Goal: Task Accomplishment & Management: Manage account settings

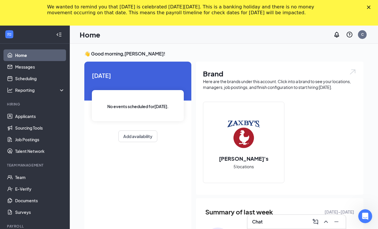
click at [370, 8] on polygon "Close" at bounding box center [368, 7] width 3 height 3
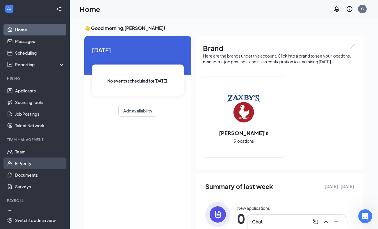
click at [23, 164] on link "E-Verify" at bounding box center [40, 163] width 50 height 12
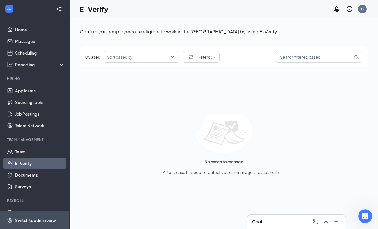
click at [33, 217] on span "Switch to admin view" at bounding box center [40, 220] width 50 height 18
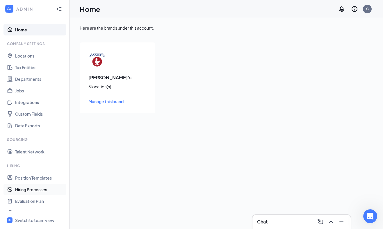
click at [29, 190] on link "Hiring Processes" at bounding box center [40, 190] width 50 height 12
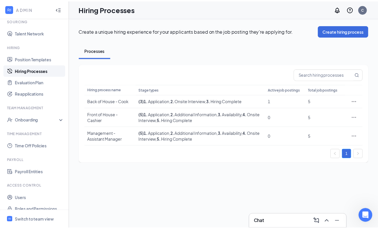
scroll to position [120, 0]
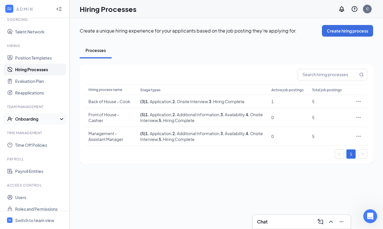
click at [28, 121] on div "Onboarding" at bounding box center [37, 119] width 45 height 6
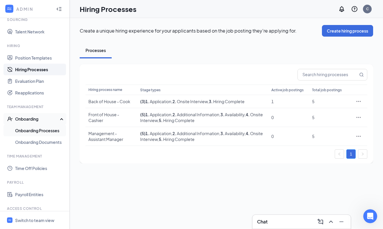
click at [37, 132] on link "Onboarding Processes" at bounding box center [40, 131] width 50 height 12
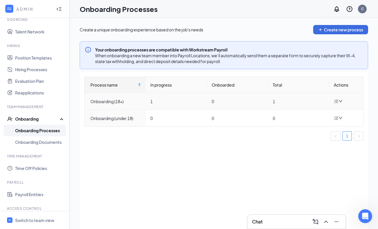
click at [337, 103] on icon "bars" at bounding box center [336, 101] width 4 height 3
click at [108, 100] on div "Onboarding (18+)" at bounding box center [115, 101] width 51 height 6
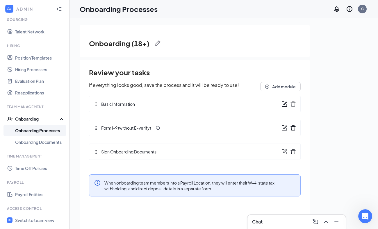
click at [285, 151] on icon "form" at bounding box center [284, 150] width 3 height 3
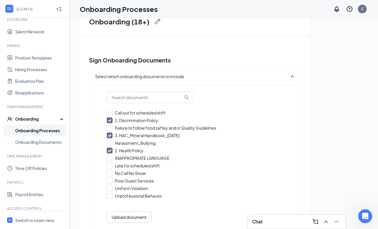
scroll to position [41, 0]
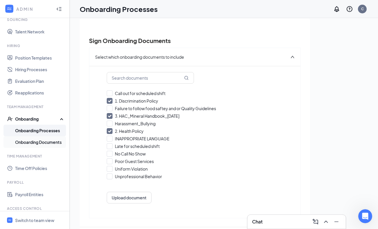
click at [37, 141] on link "Onboarding Documents" at bounding box center [40, 142] width 50 height 12
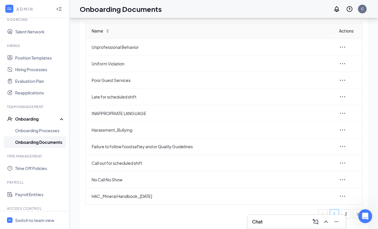
scroll to position [26, 0]
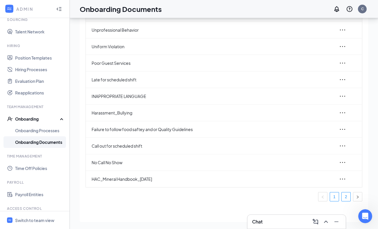
click at [342, 195] on link "2" at bounding box center [345, 196] width 9 height 9
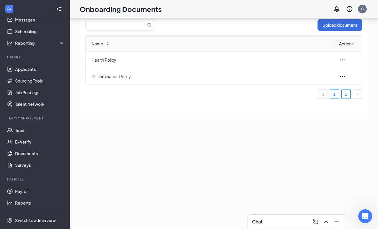
click at [334, 98] on link "1" at bounding box center [334, 94] width 9 height 9
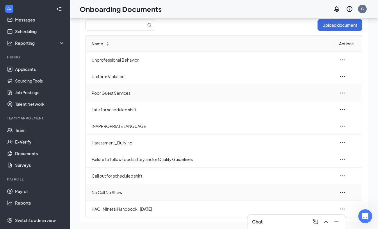
click at [127, 185] on td "No Call No Show" at bounding box center [210, 192] width 248 height 17
click at [122, 179] on span "Call out for scheduled shift" at bounding box center [211, 176] width 238 height 6
click at [340, 176] on icon "ellipsis" at bounding box center [342, 175] width 5 height 1
click at [303, 188] on div "View and download" at bounding box center [306, 189] width 63 height 7
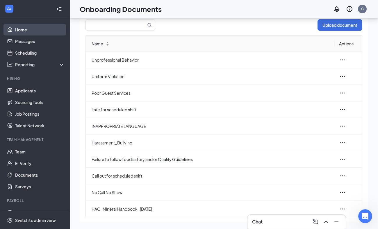
click at [20, 30] on link "Home" at bounding box center [40, 30] width 50 height 12
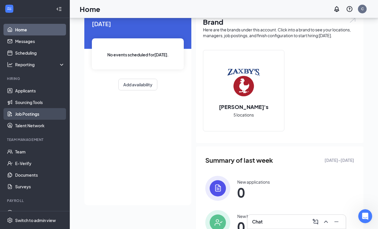
click at [29, 110] on link "Job Postings" at bounding box center [40, 114] width 50 height 12
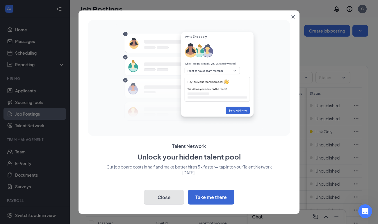
click at [161, 200] on button "Close" at bounding box center [164, 197] width 41 height 15
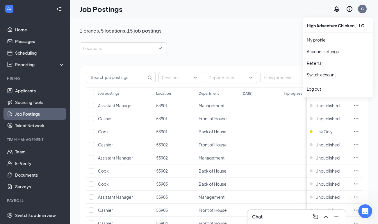
click at [363, 9] on div "C" at bounding box center [362, 8] width 3 height 5
click at [315, 91] on div "Log out" at bounding box center [337, 89] width 63 height 6
